Goal: Information Seeking & Learning: Check status

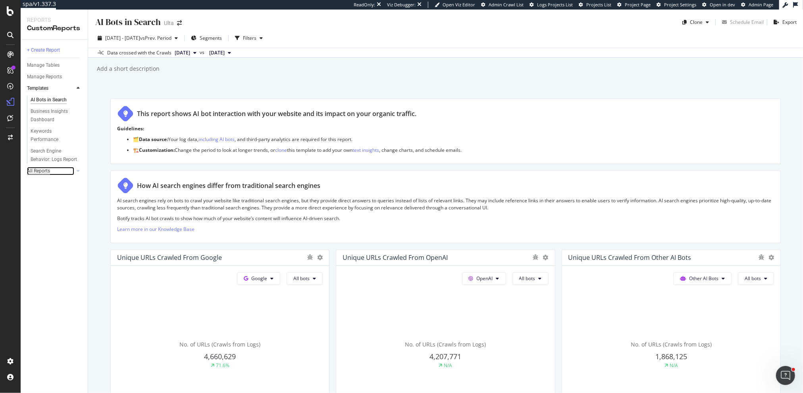
click at [42, 172] on div "All Reports" at bounding box center [38, 171] width 23 height 8
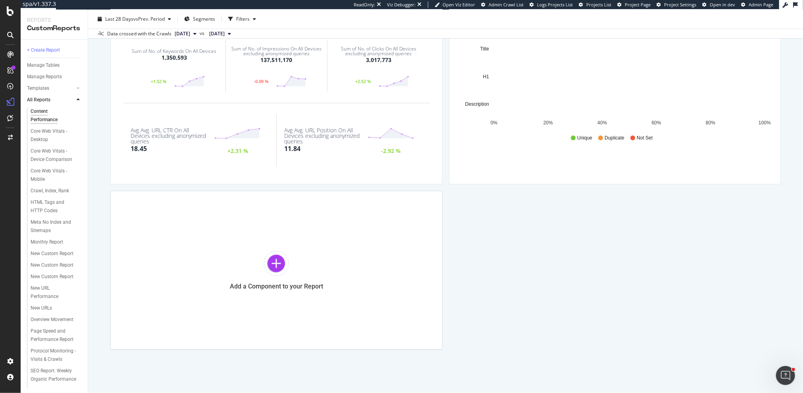
scroll to position [99, 0]
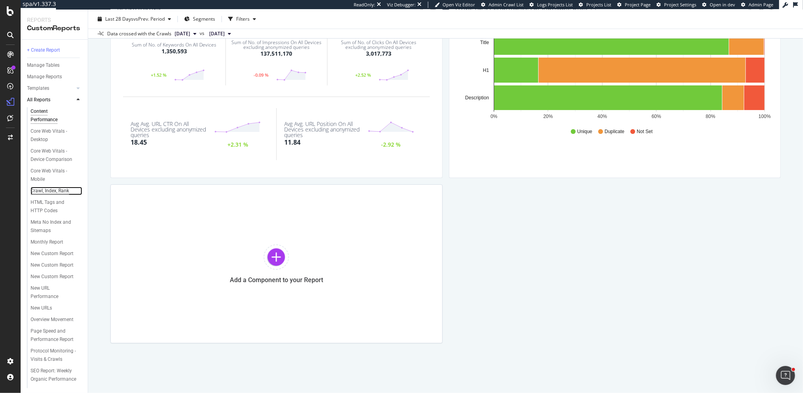
click at [62, 191] on div "Crawl, Index, Rank" at bounding box center [50, 191] width 39 height 8
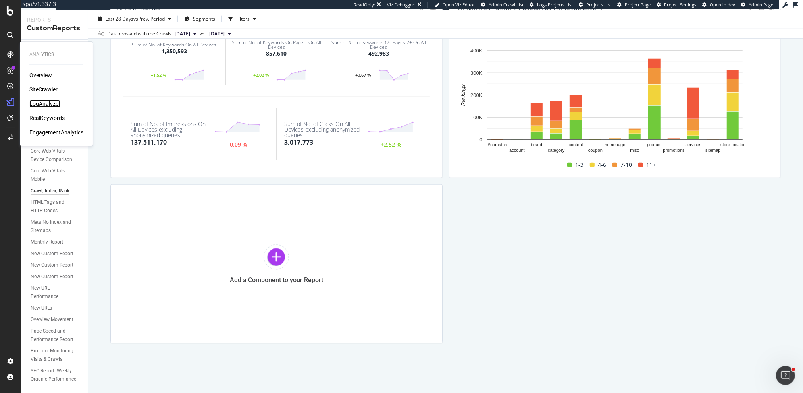
click at [40, 104] on div "LogAnalyzer" at bounding box center [44, 104] width 31 height 8
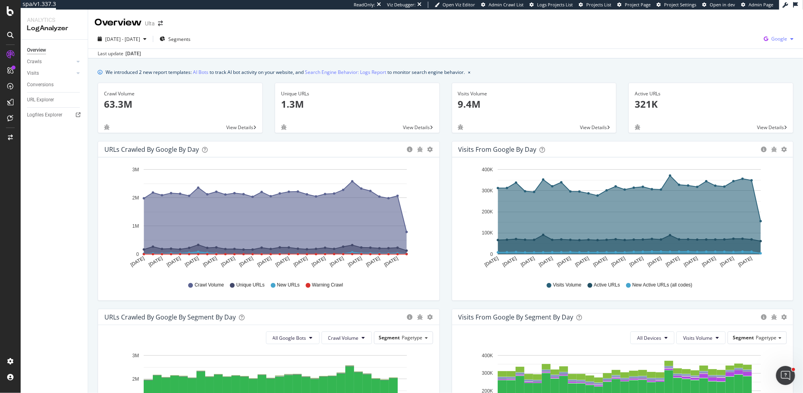
click at [792, 39] on icon "button" at bounding box center [792, 39] width 3 height 5
click at [739, 46] on span "OpenAI" at bounding box center [739, 46] width 29 height 7
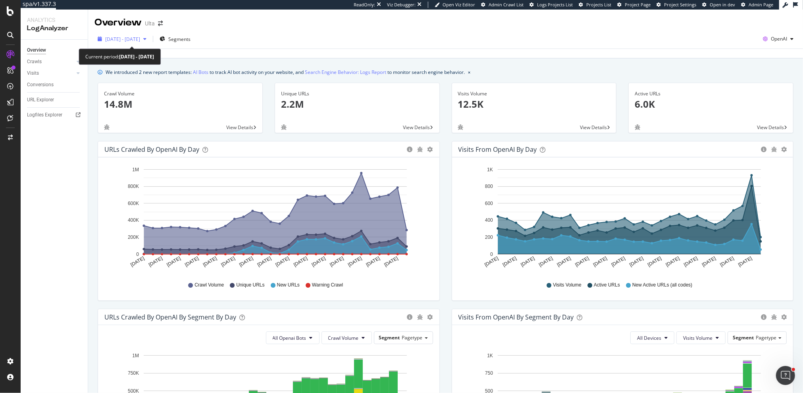
click at [140, 41] on span "[DATE] - [DATE]" at bounding box center [122, 39] width 35 height 7
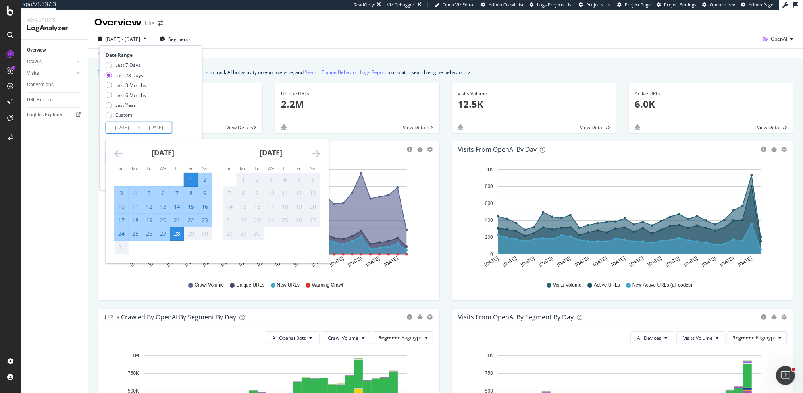
click at [132, 129] on input "[DATE]" at bounding box center [122, 127] width 32 height 11
click at [115, 151] on icon "Move backward to switch to the previous month." at bounding box center [118, 154] width 8 height 10
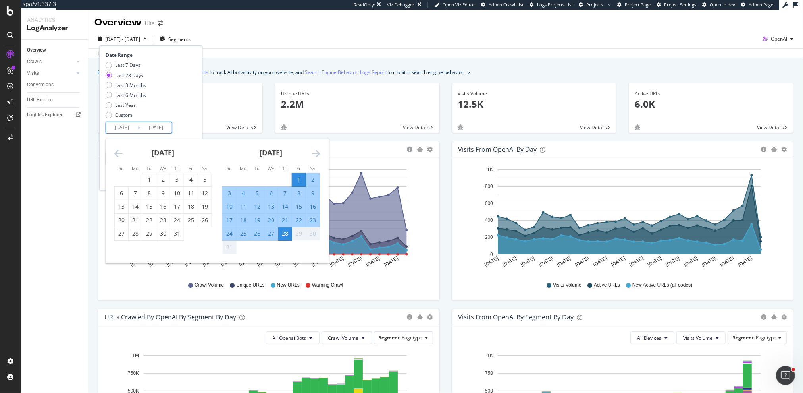
click at [115, 151] on icon "Move backward to switch to the previous month." at bounding box center [118, 154] width 8 height 10
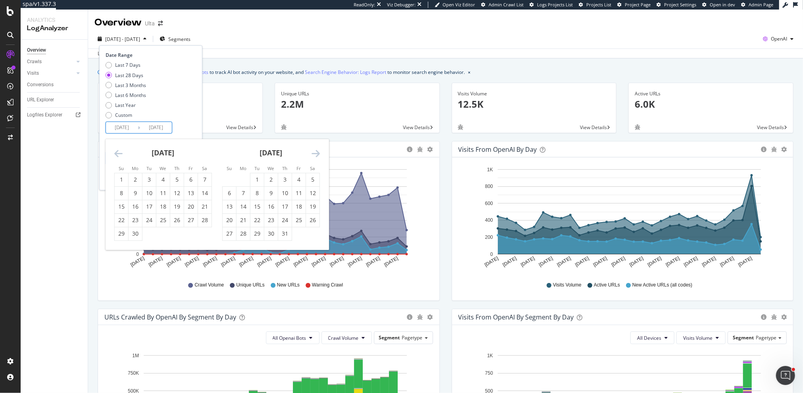
click at [115, 151] on icon "Move backward to switch to the previous month." at bounding box center [118, 154] width 8 height 10
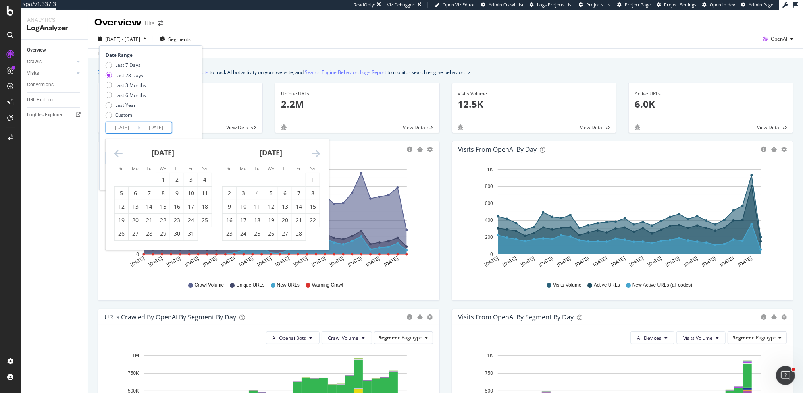
click at [115, 151] on icon "Move backward to switch to the previous month." at bounding box center [118, 154] width 8 height 10
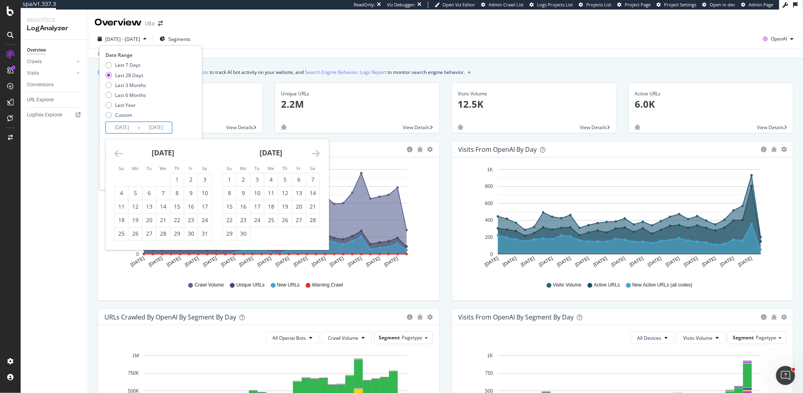
click at [115, 151] on icon "Move backward to switch to the previous month." at bounding box center [118, 154] width 8 height 10
click at [313, 152] on icon "Move forward to switch to the next month." at bounding box center [316, 154] width 8 height 10
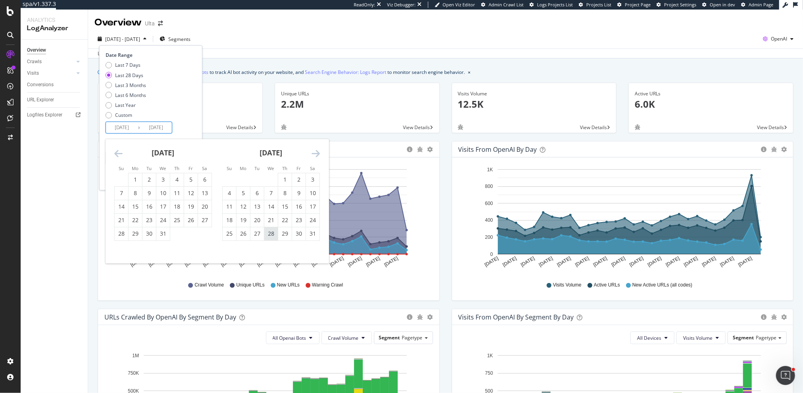
click at [272, 235] on div "28" at bounding box center [271, 234] width 14 height 8
type input "[DATE]"
click at [318, 152] on icon "Move forward to switch to the next month." at bounding box center [316, 154] width 8 height 10
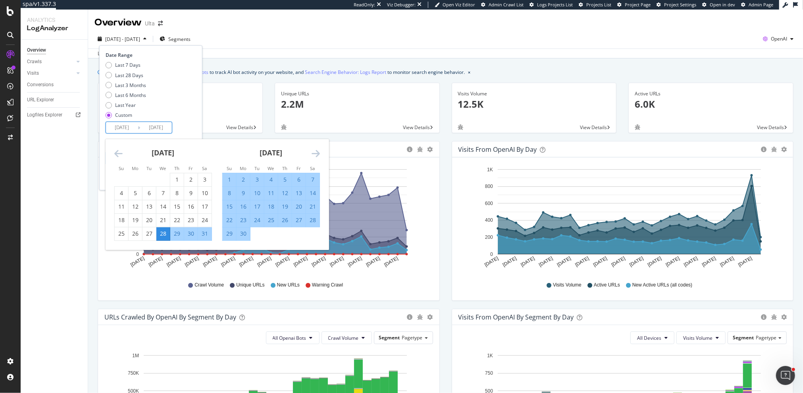
click at [318, 152] on icon "Move forward to switch to the next month." at bounding box center [316, 154] width 8 height 10
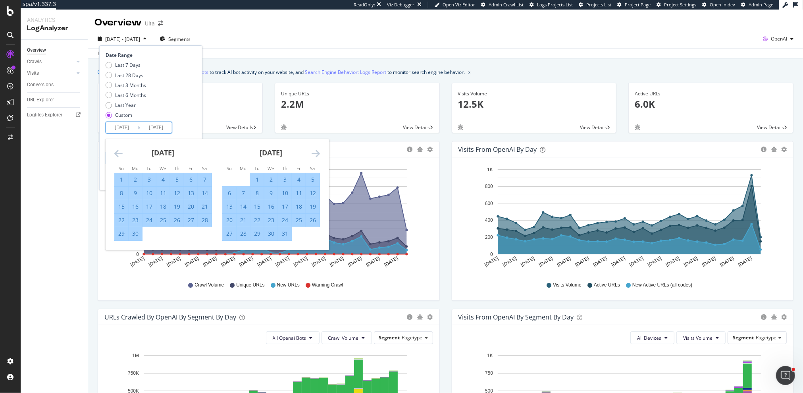
click at [318, 152] on icon "Move forward to switch to the next month." at bounding box center [316, 154] width 8 height 10
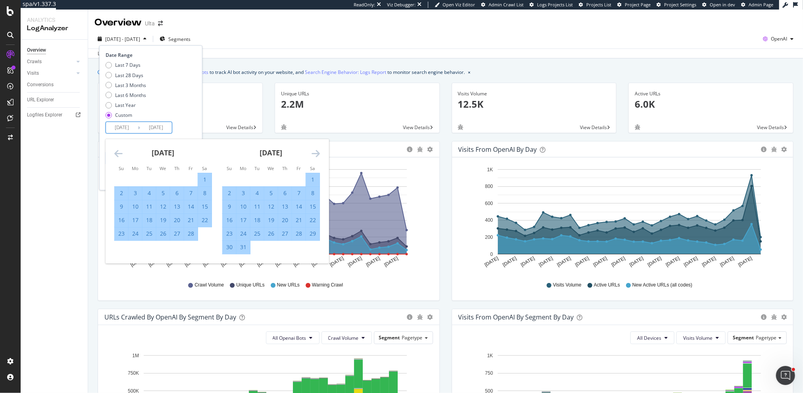
click at [318, 152] on icon "Move forward to switch to the next month." at bounding box center [316, 154] width 8 height 10
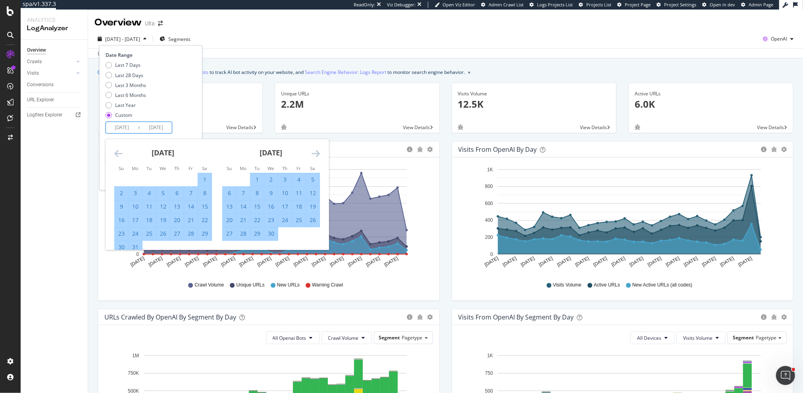
click at [318, 152] on icon "Move forward to switch to the next month." at bounding box center [316, 154] width 8 height 10
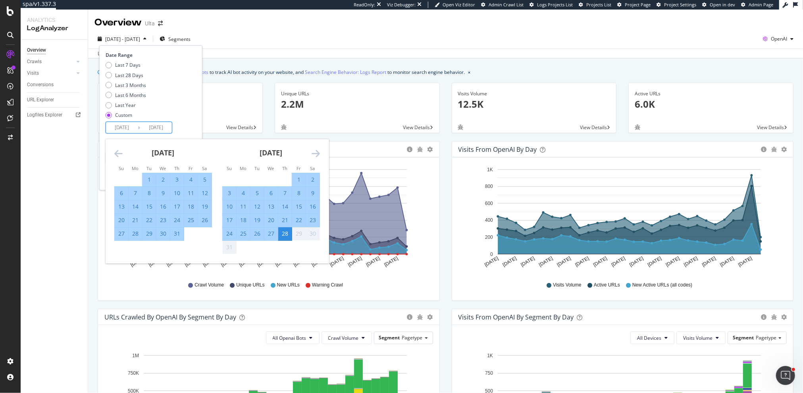
click at [318, 152] on icon "Move forward to switch to the next month." at bounding box center [316, 154] width 8 height 10
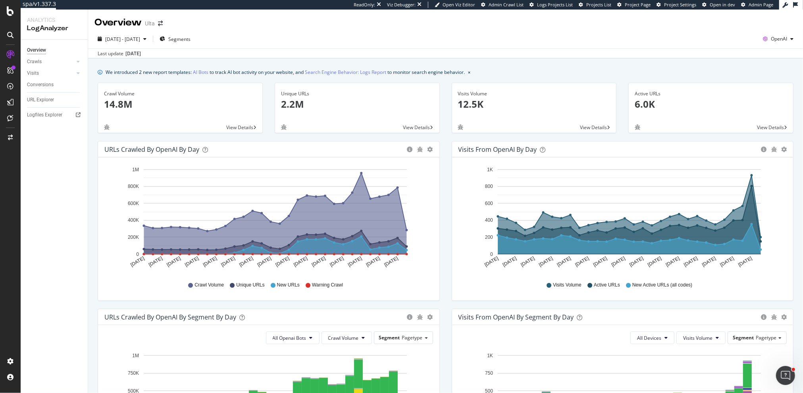
click at [291, 45] on div "[DATE] - [DATE] Segments OpenAI" at bounding box center [445, 41] width 715 height 16
click at [150, 38] on div "button" at bounding box center [145, 39] width 10 height 5
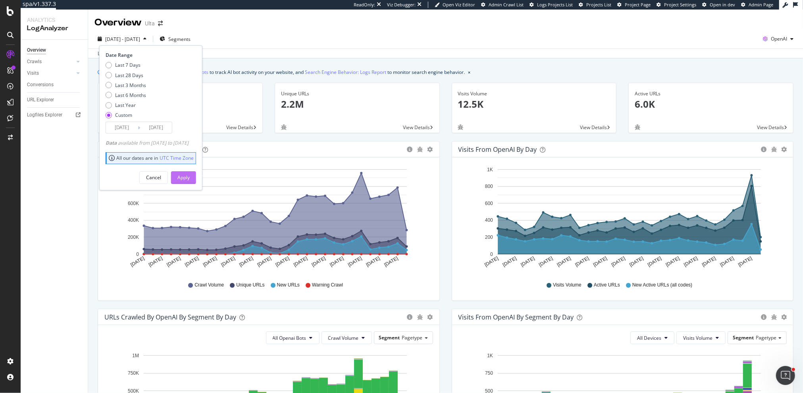
click at [190, 176] on div "Apply" at bounding box center [183, 177] width 12 height 7
